Goal: Information Seeking & Learning: Learn about a topic

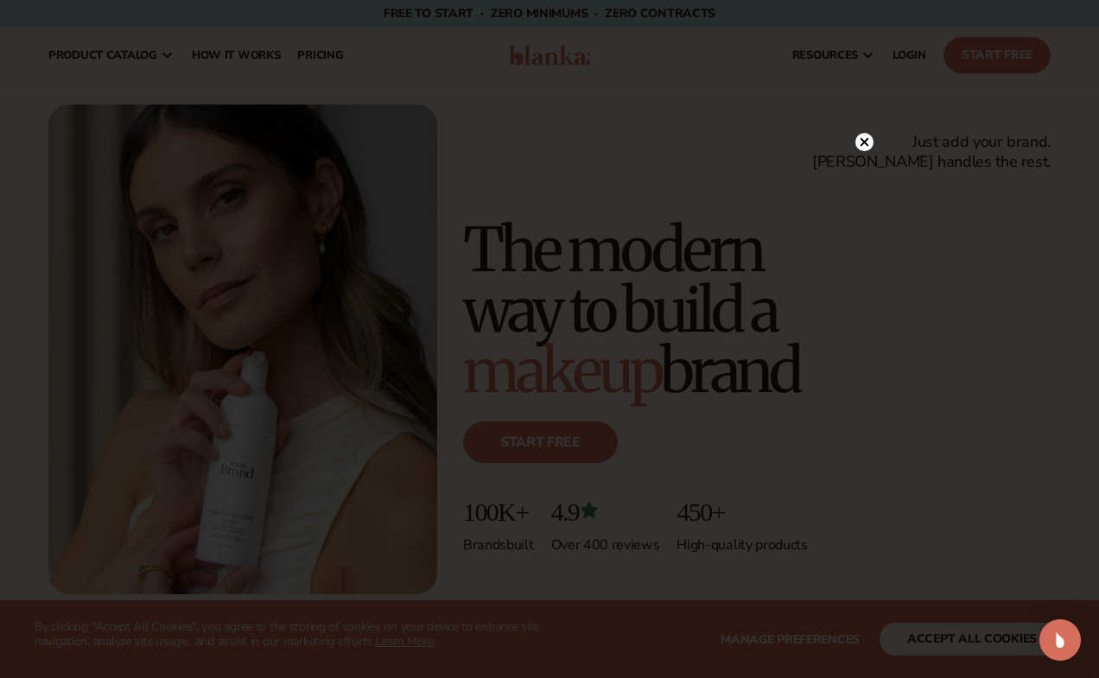
click at [866, 141] on icon at bounding box center [864, 142] width 9 height 9
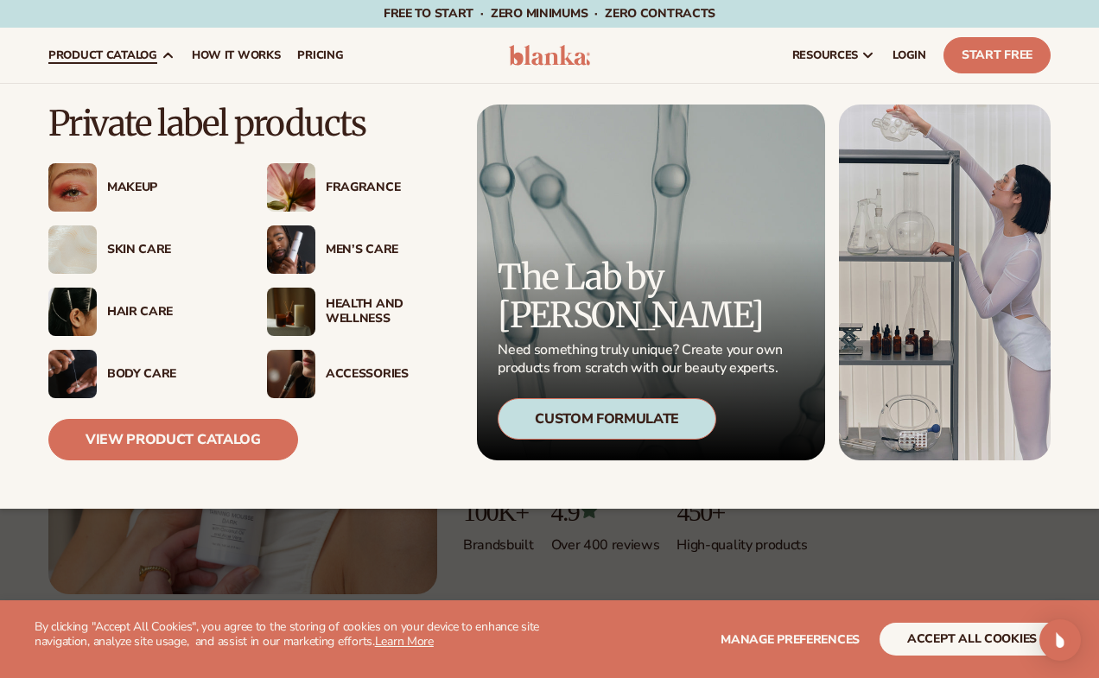
click at [131, 246] on div "Skin Care" at bounding box center [169, 250] width 125 height 15
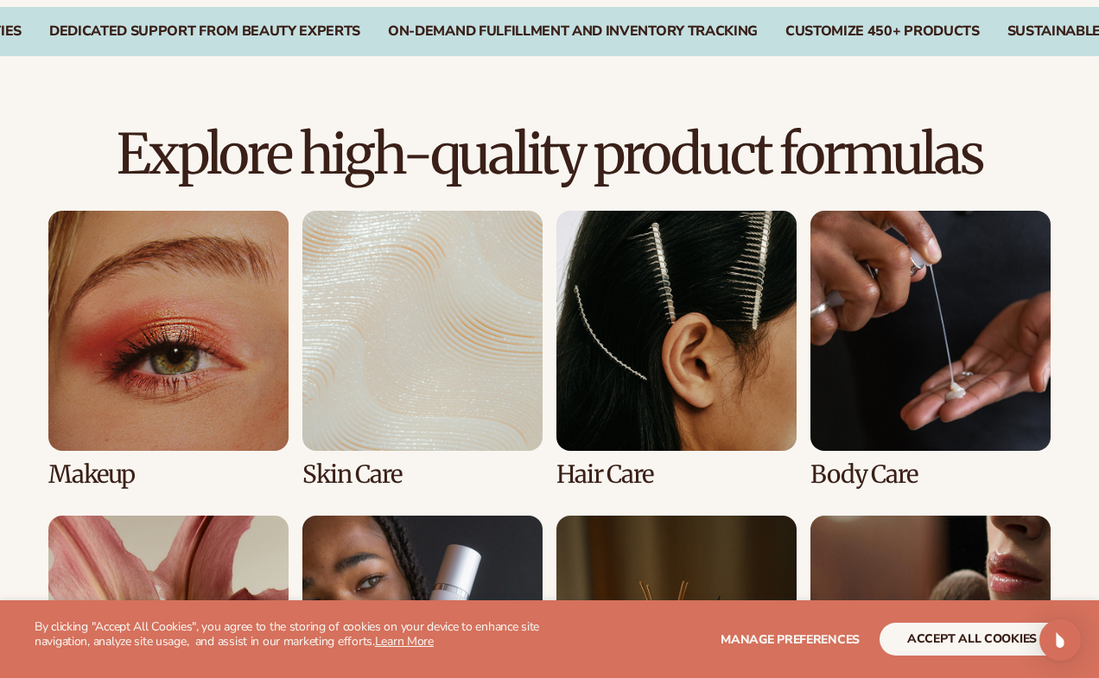
scroll to position [1296, 0]
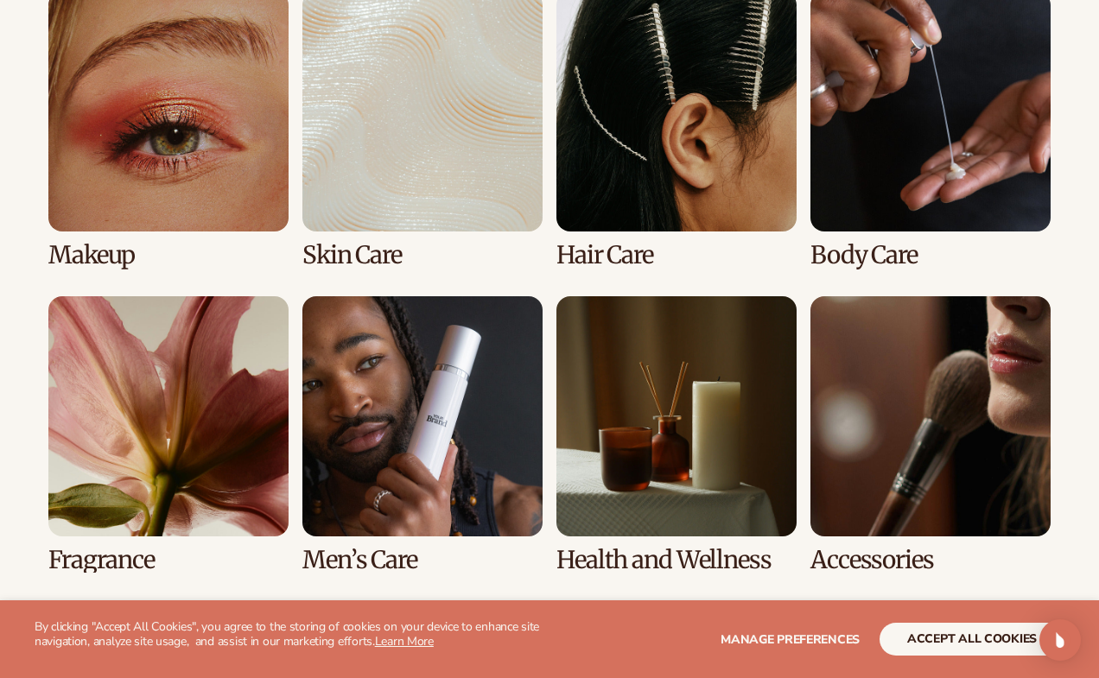
click at [315, 214] on link "2 / 8" at bounding box center [422, 129] width 240 height 277
click at [314, 250] on link "2 / 8" at bounding box center [422, 129] width 240 height 277
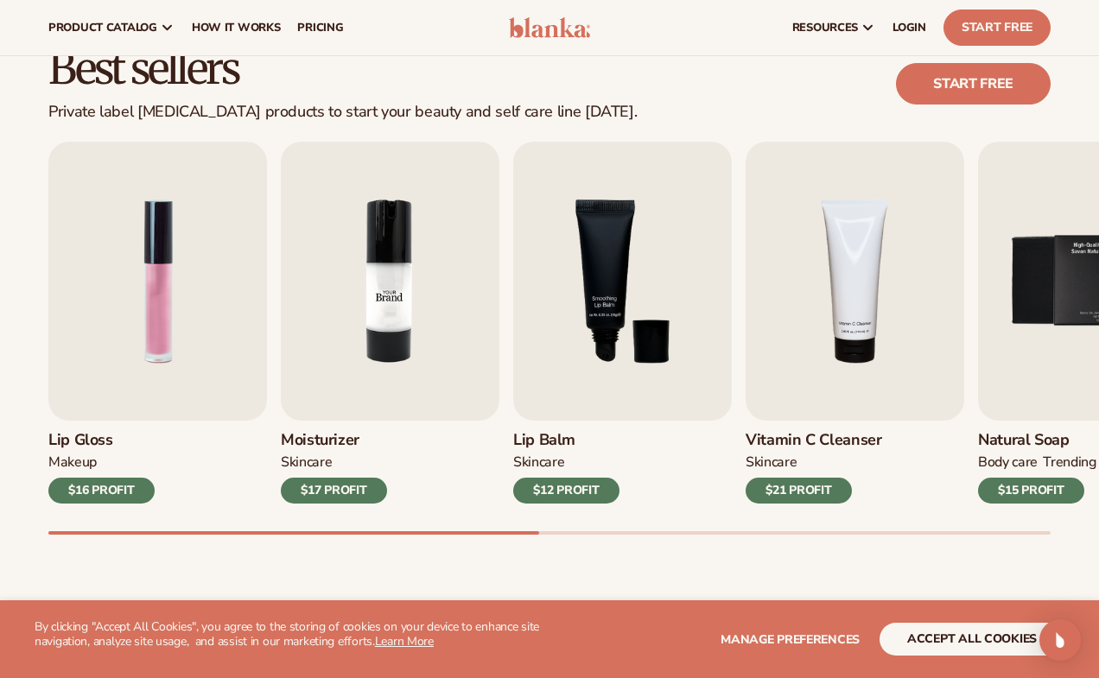
scroll to position [259, 0]
